Goal: Task Accomplishment & Management: Manage account settings

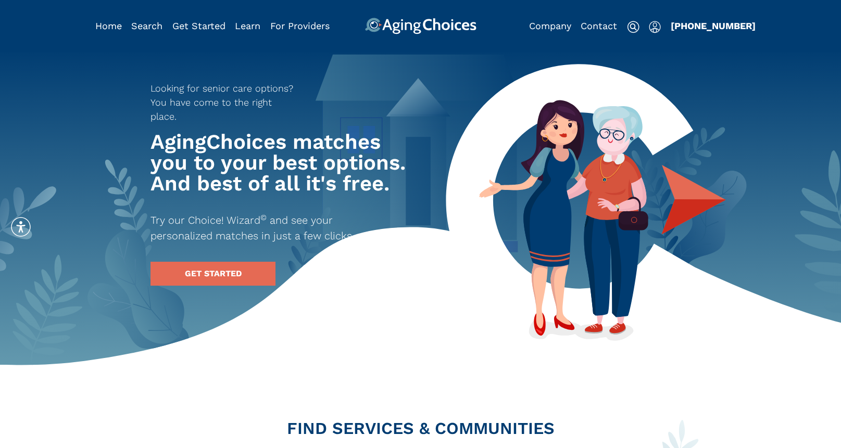
click at [656, 28] on img "Popover trigger" at bounding box center [655, 27] width 12 height 12
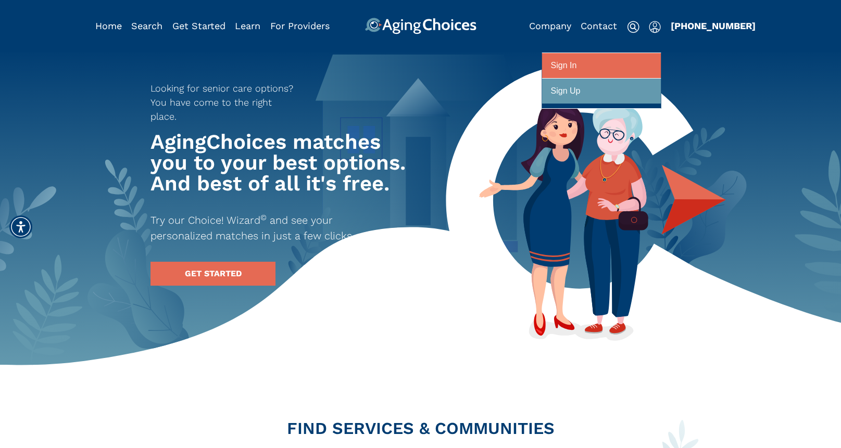
click at [612, 69] on div at bounding box center [601, 65] width 101 height 19
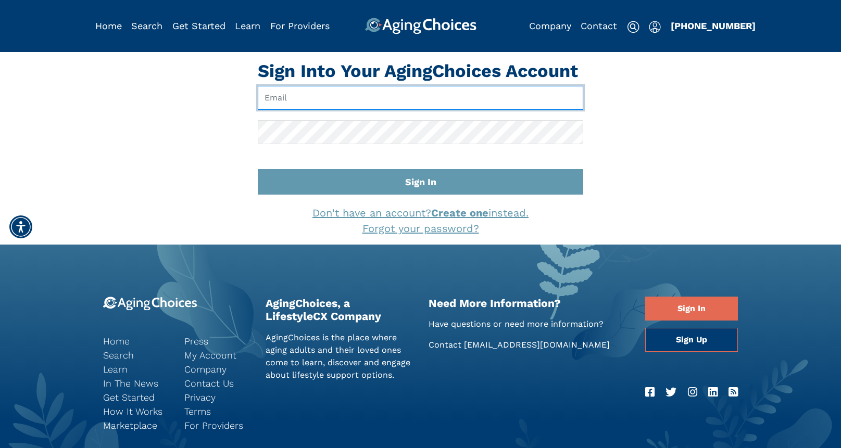
click at [369, 97] on input "Email" at bounding box center [420, 98] width 325 height 24
type input "[EMAIL_ADDRESS][DOMAIN_NAME]"
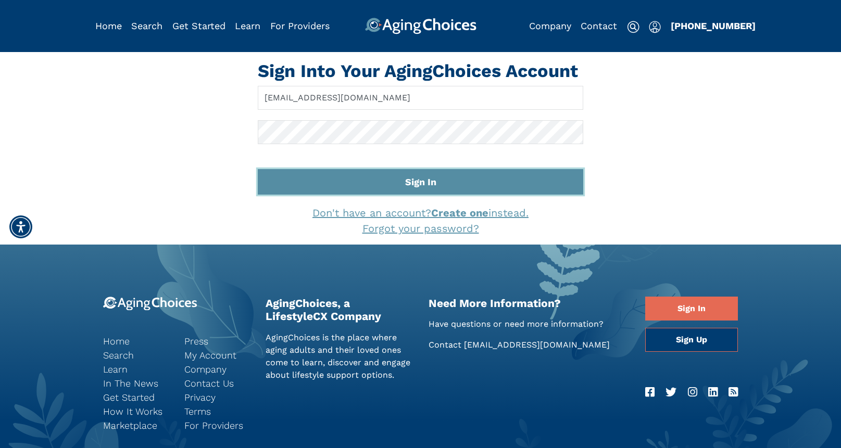
click at [407, 181] on button "Sign In" at bounding box center [420, 182] width 325 height 26
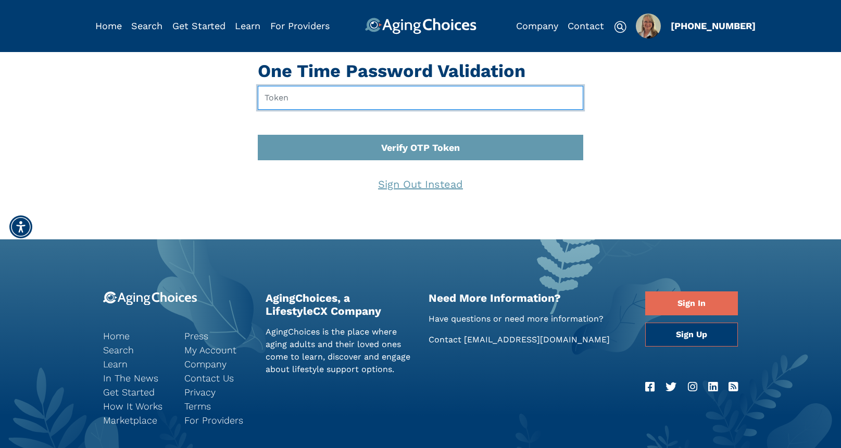
click at [280, 96] on input "text" at bounding box center [420, 98] width 325 height 24
type input "123181"
click at [258, 135] on button "Verify OTP Token" at bounding box center [420, 148] width 325 height 26
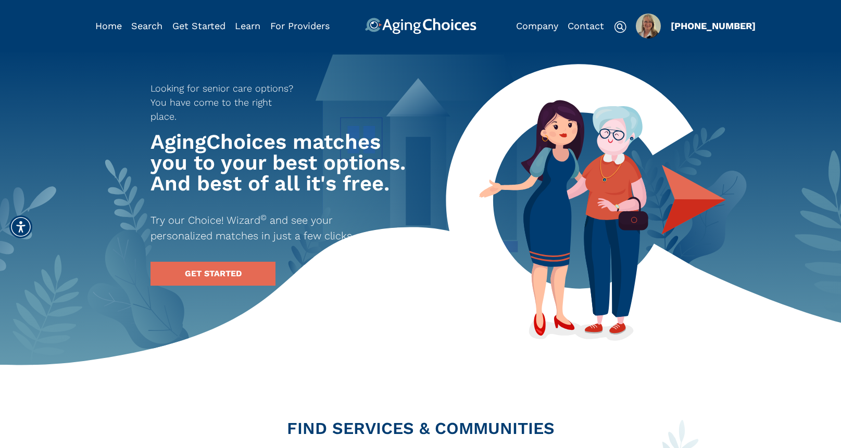
click at [648, 32] on img "Popover trigger" at bounding box center [648, 26] width 25 height 25
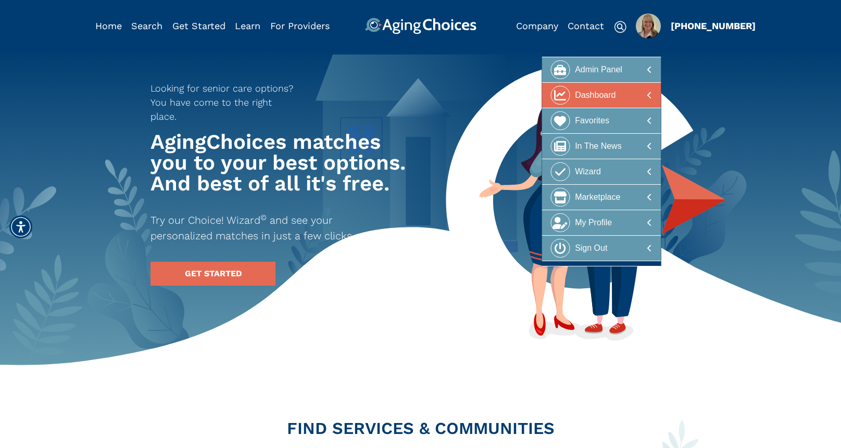
click at [619, 94] on div at bounding box center [601, 95] width 101 height 19
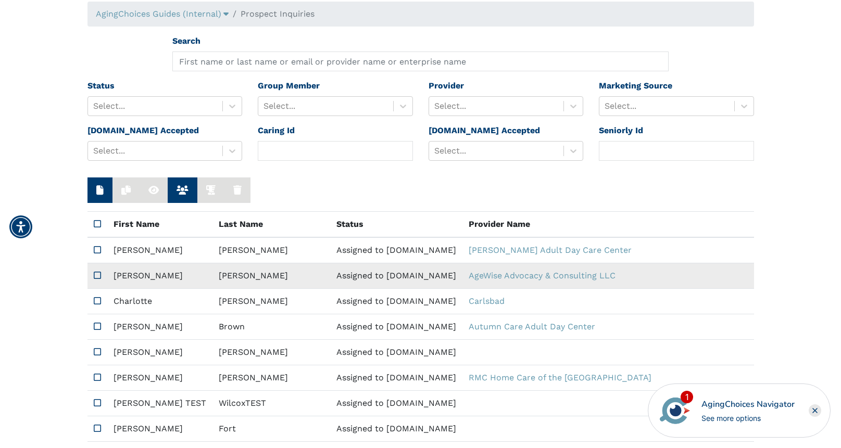
scroll to position [61, 0]
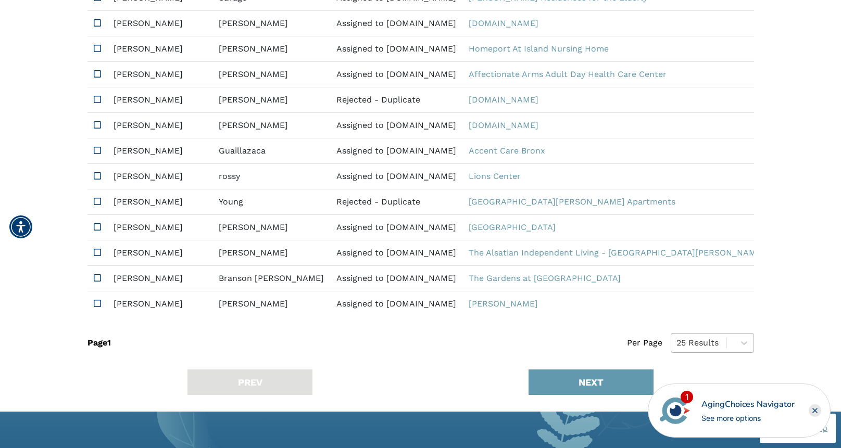
click at [709, 353] on div "25 Results" at bounding box center [712, 343] width 83 height 20
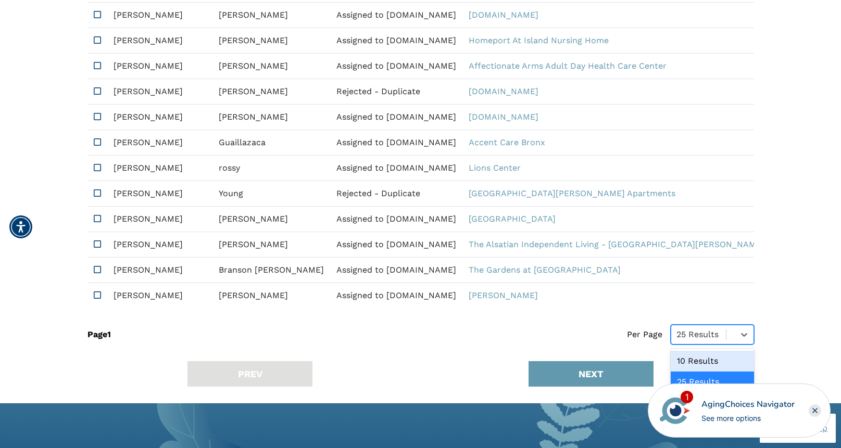
click at [703, 365] on div "10 Results" at bounding box center [712, 361] width 83 height 21
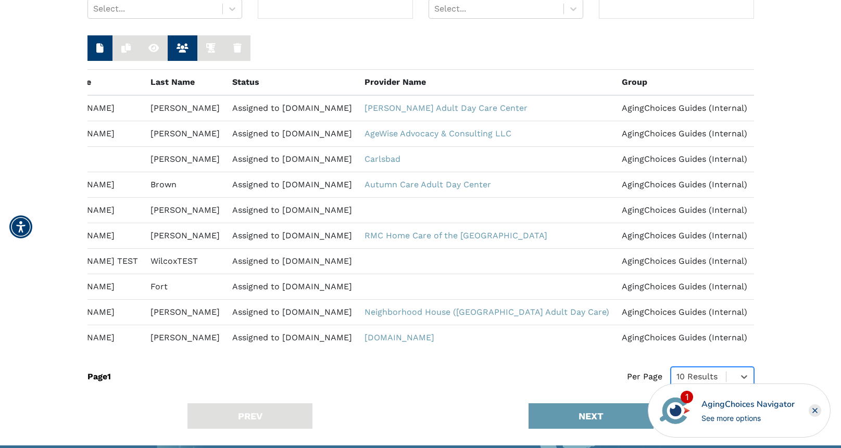
scroll to position [0, 0]
